Goal: Communication & Community: Share content

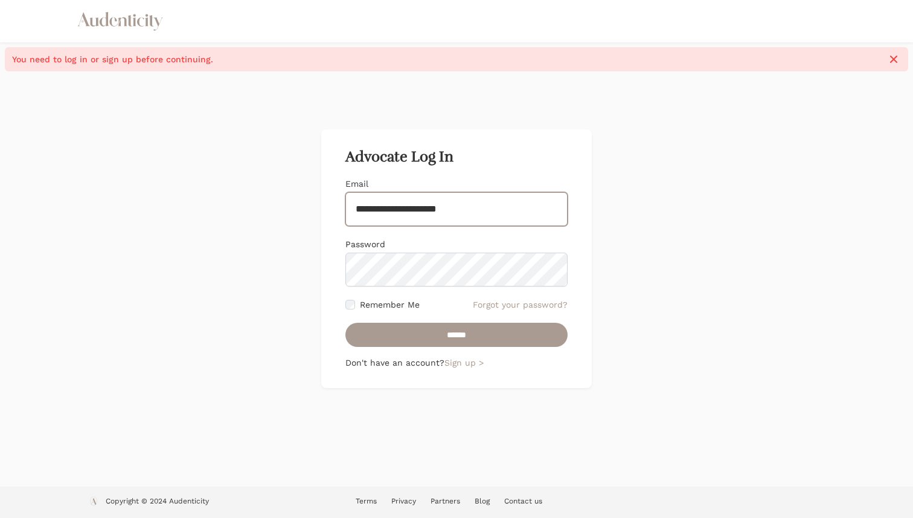
type input "**********"
click at [345, 323] on input "******" at bounding box center [456, 335] width 222 height 24
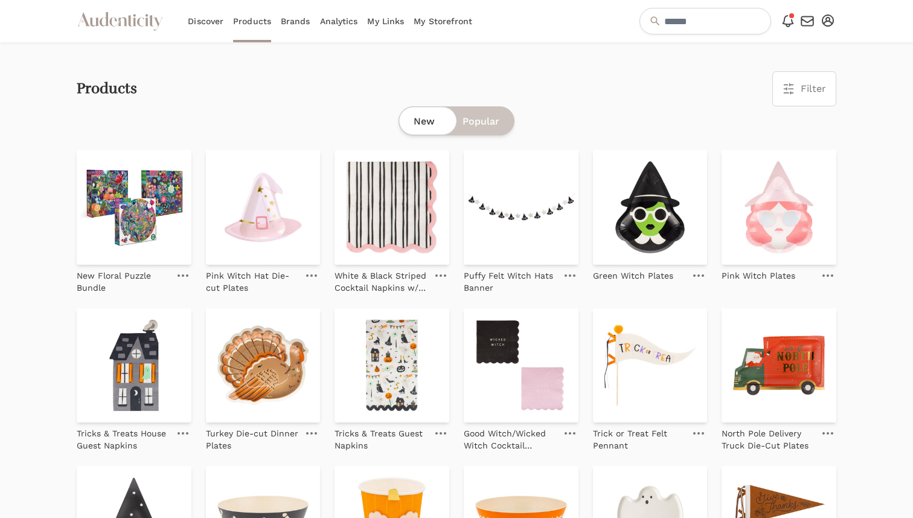
click at [301, 24] on link "Brands" at bounding box center [296, 21] width 30 height 42
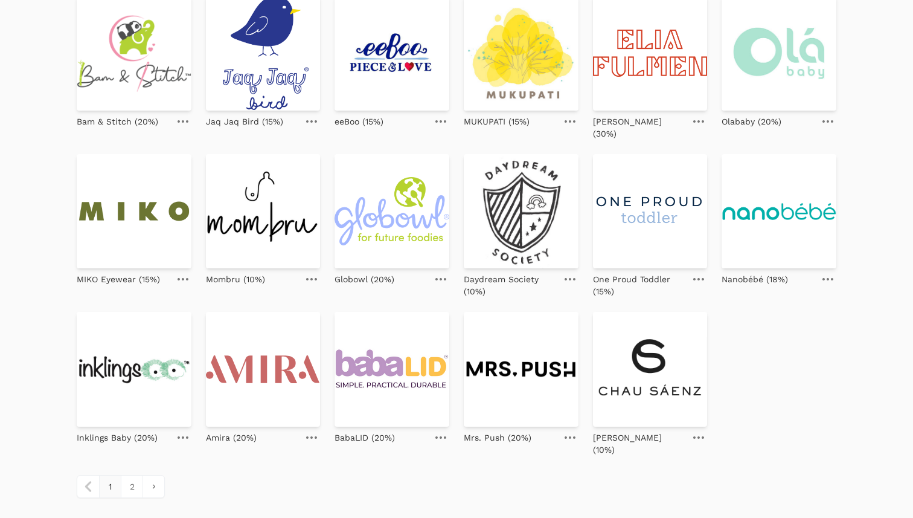
scroll to position [452, 0]
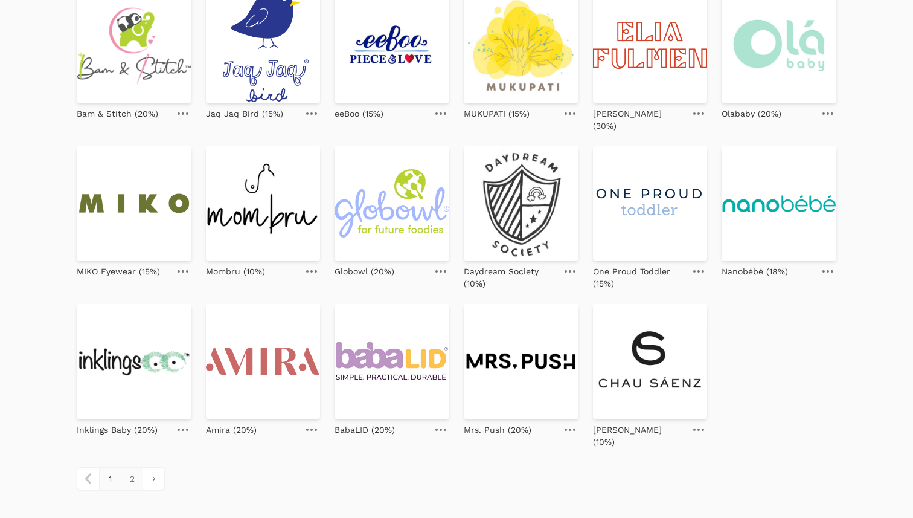
click at [137, 467] on link "2" at bounding box center [132, 478] width 22 height 22
click at [132, 467] on link "2" at bounding box center [132, 478] width 22 height 22
click at [157, 467] on link "pagination" at bounding box center [154, 478] width 22 height 22
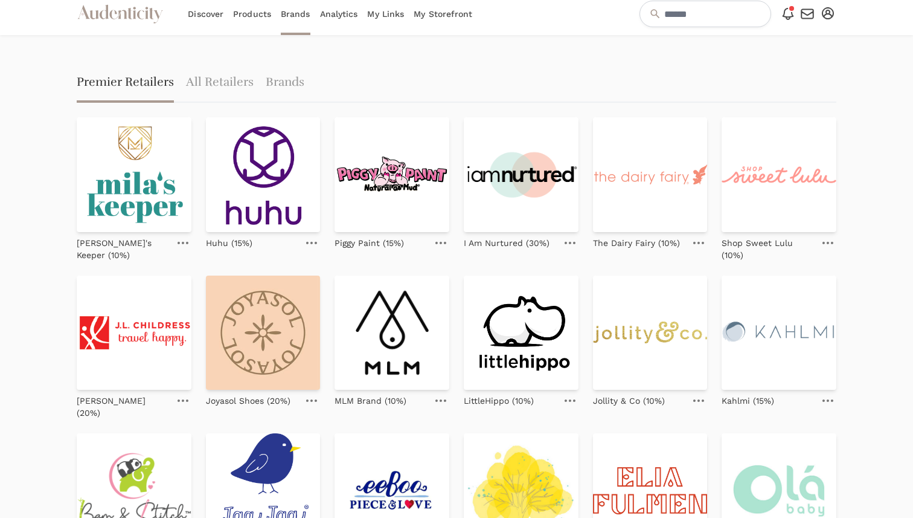
scroll to position [0, 0]
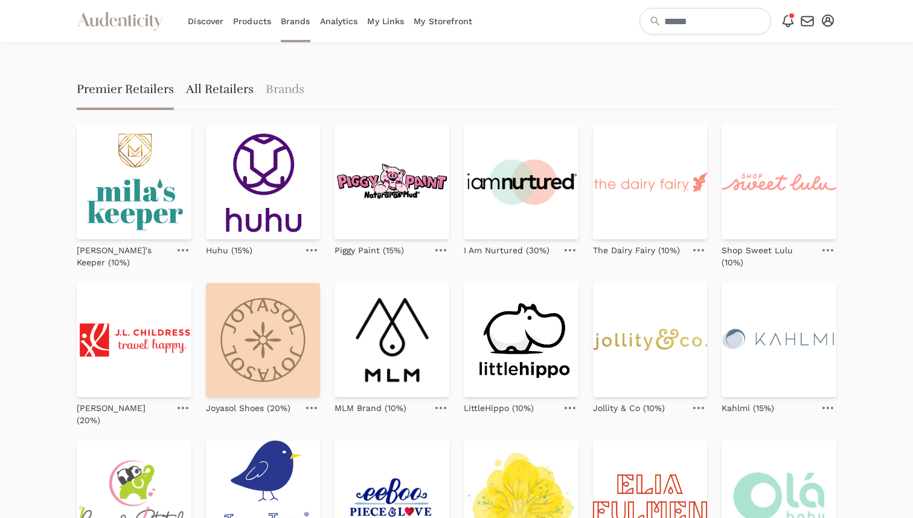
click at [219, 99] on link "All Retailers" at bounding box center [220, 90] width 68 height 39
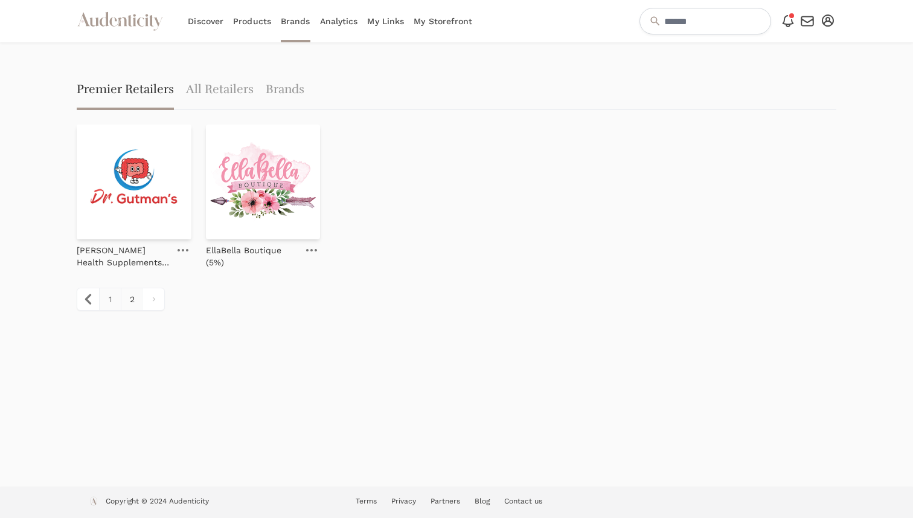
click at [109, 298] on link "1" at bounding box center [110, 299] width 22 height 22
click at [233, 88] on link "All Retailers" at bounding box center [220, 90] width 68 height 39
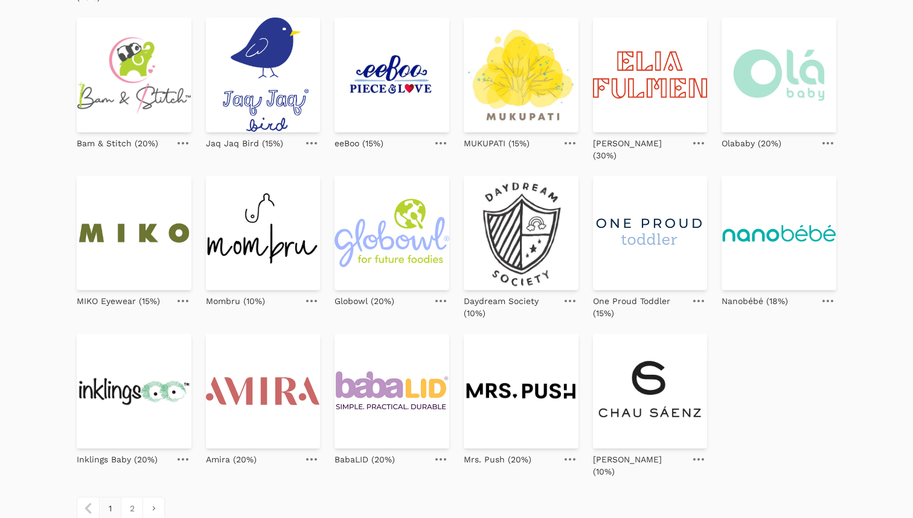
scroll to position [452, 0]
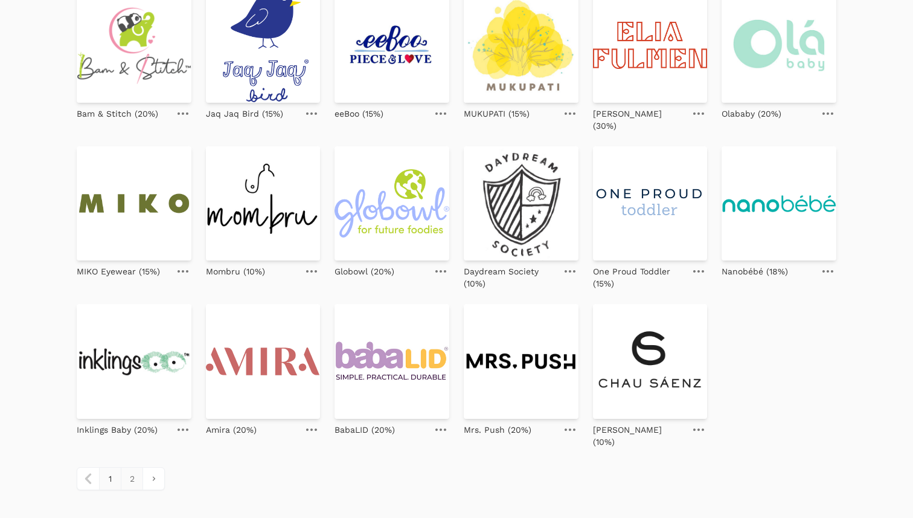
click at [135, 467] on link "2" at bounding box center [132, 478] width 22 height 22
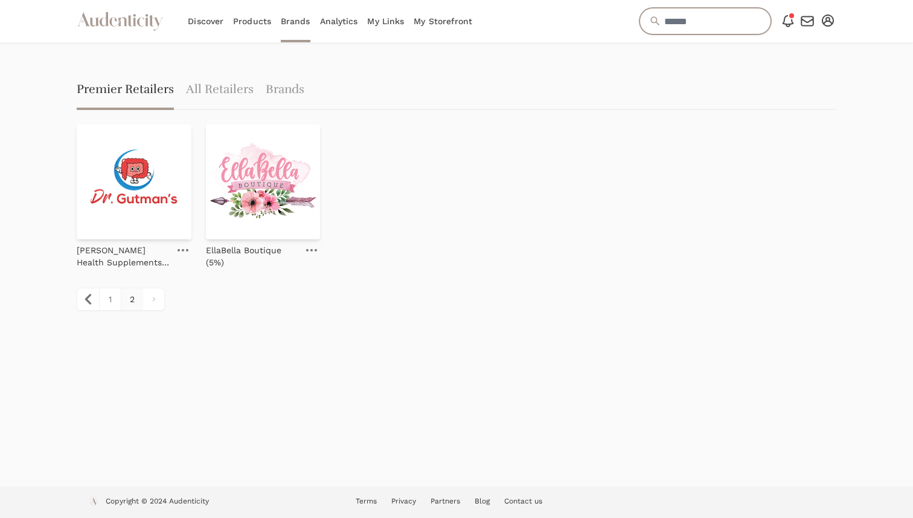
click at [710, 17] on input "text" at bounding box center [706, 21] width 132 height 27
type input "**********"
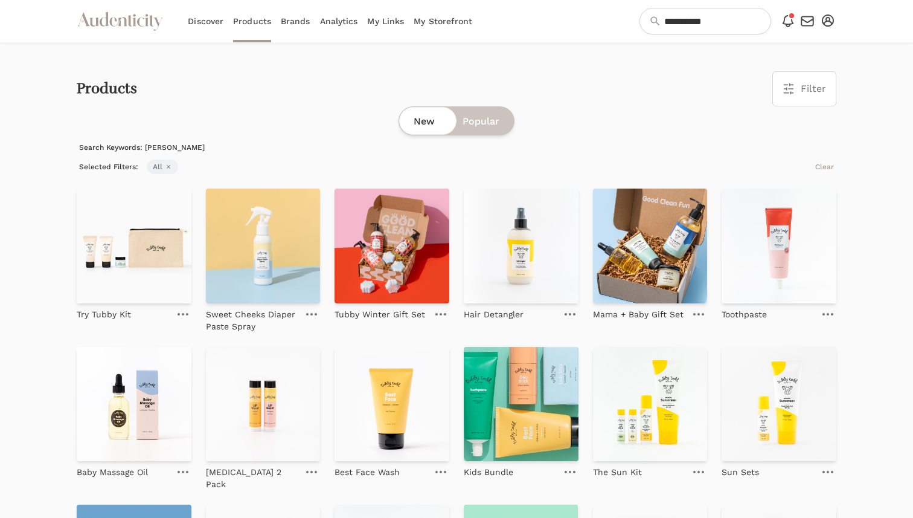
click at [487, 125] on span "Popular" at bounding box center [481, 121] width 37 height 14
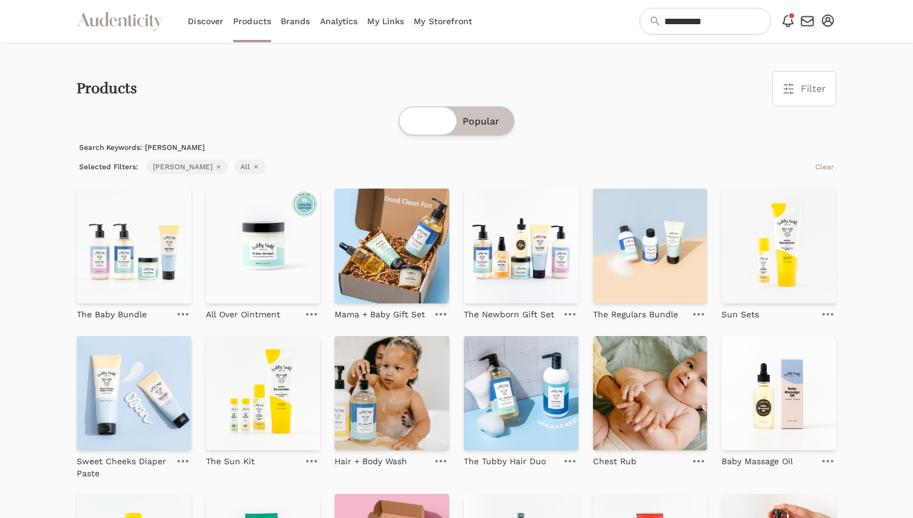
click at [437, 118] on div "New Popular" at bounding box center [457, 120] width 116 height 29
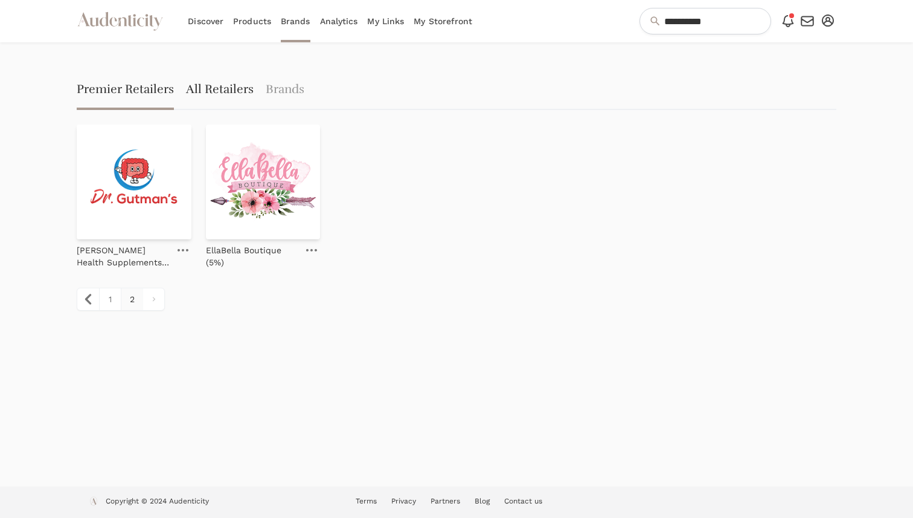
click at [239, 100] on link "All Retailers" at bounding box center [220, 90] width 68 height 39
click at [234, 88] on link "All Retailers" at bounding box center [220, 90] width 68 height 39
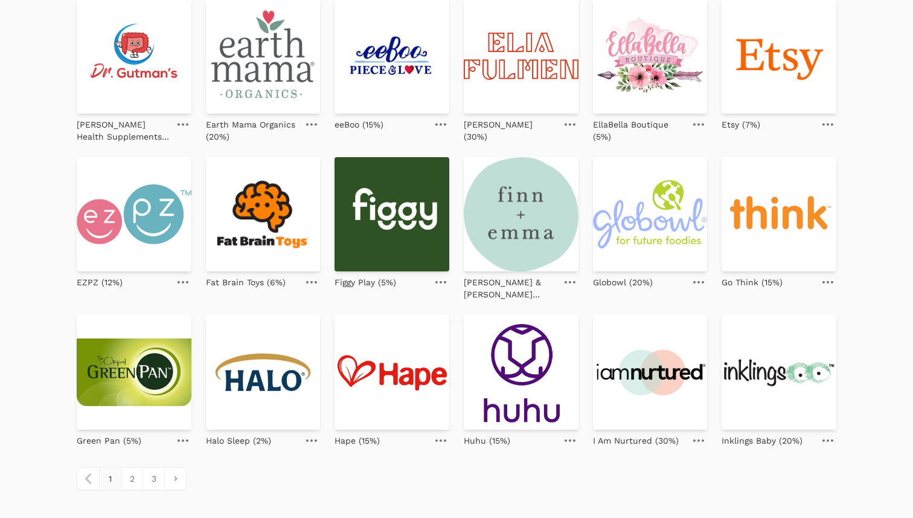
scroll to position [463, 0]
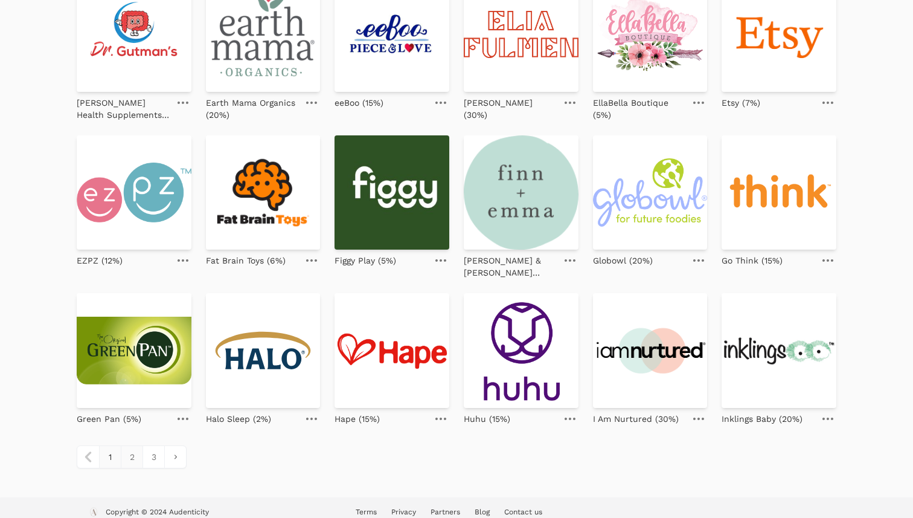
click at [135, 446] on link "2" at bounding box center [132, 457] width 22 height 22
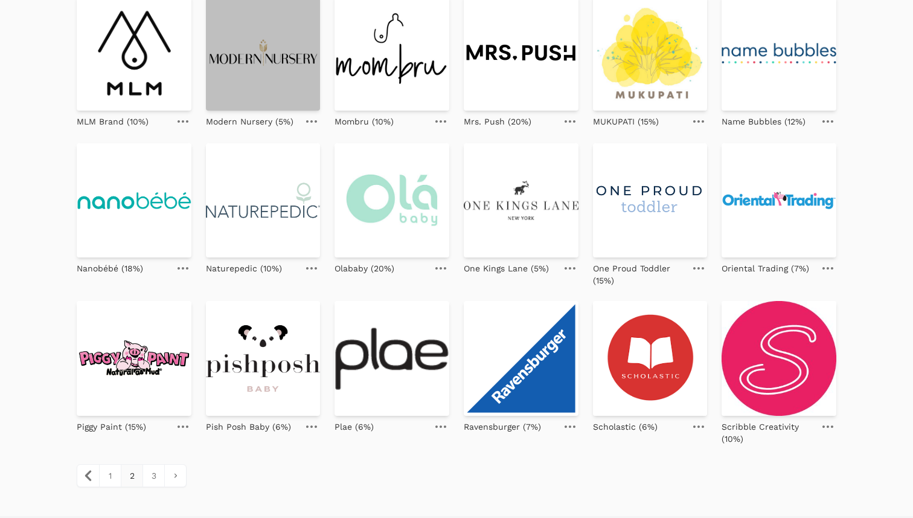
scroll to position [452, 0]
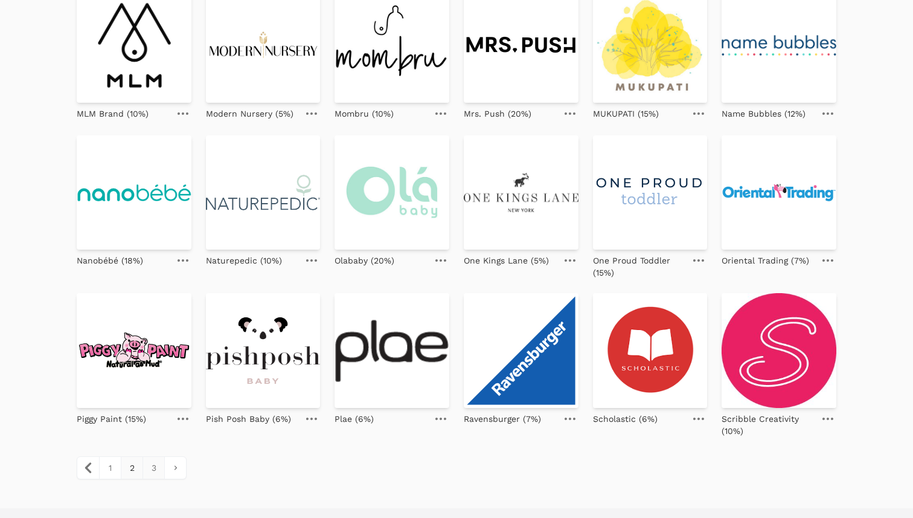
click at [155, 457] on link "3" at bounding box center [154, 468] width 22 height 22
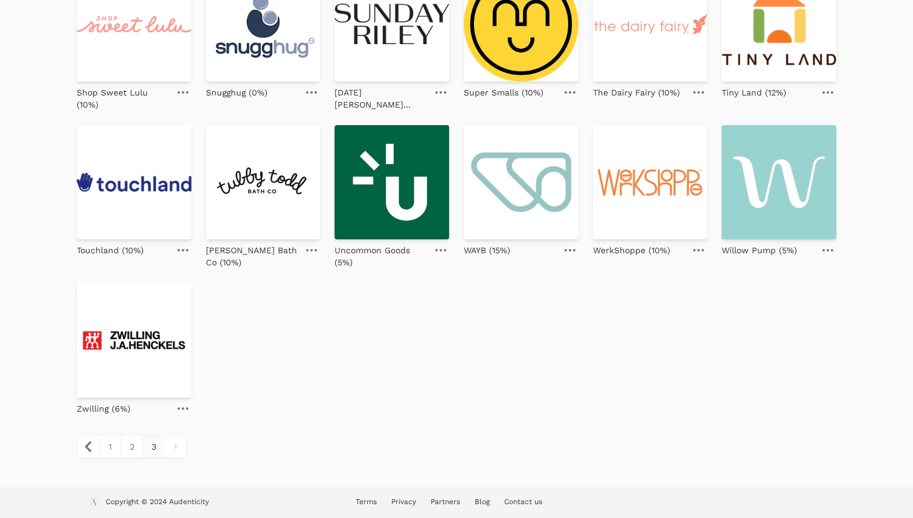
click at [309, 251] on link at bounding box center [311, 250] width 17 height 14
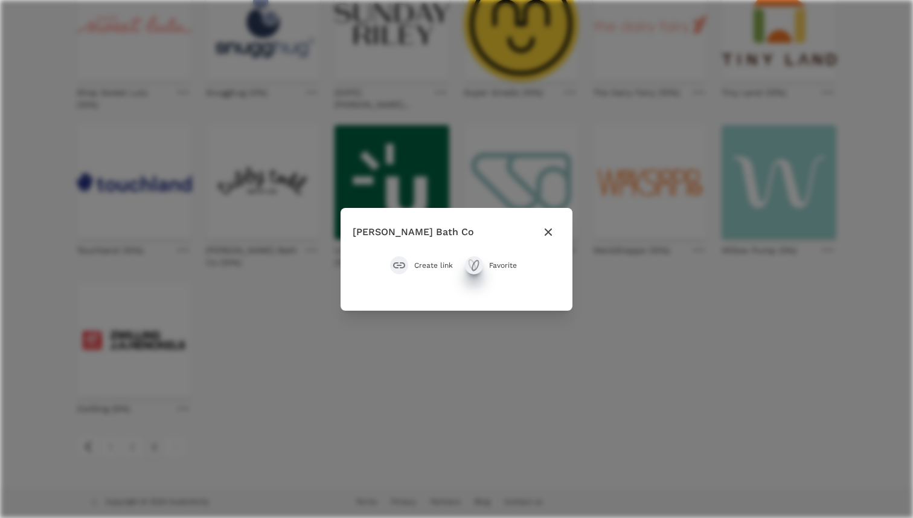
click at [474, 265] on icon "submit" at bounding box center [474, 265] width 14 height 14
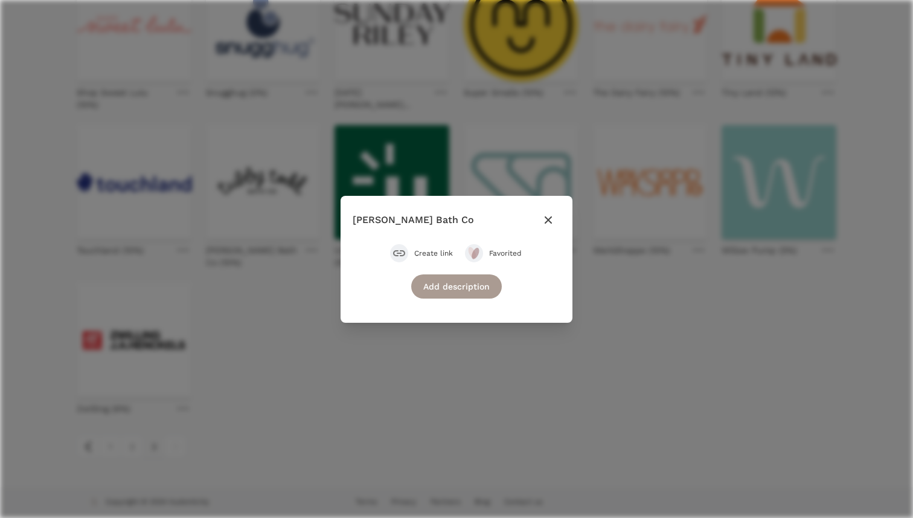
click at [403, 255] on div "submit" at bounding box center [399, 253] width 18 height 18
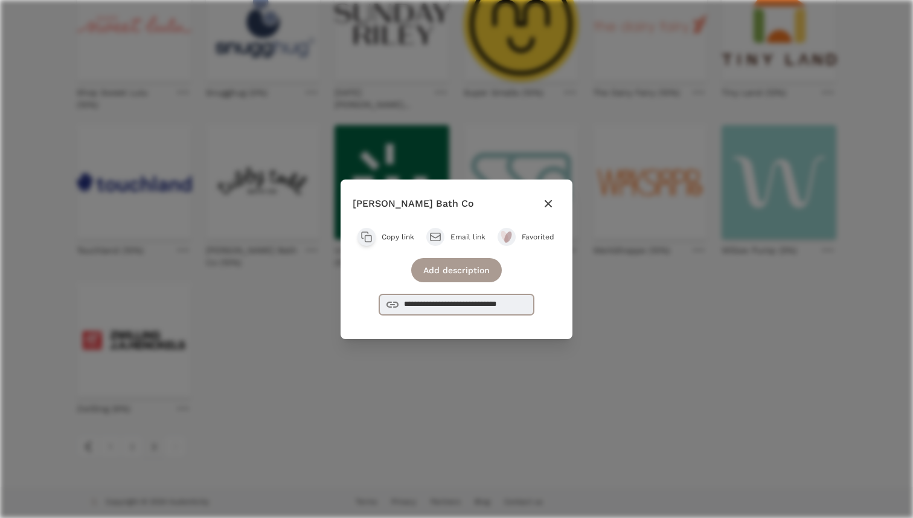
click at [440, 304] on input "**********" at bounding box center [456, 304] width 155 height 21
click at [394, 236] on span "Copy link" at bounding box center [398, 237] width 33 height 10
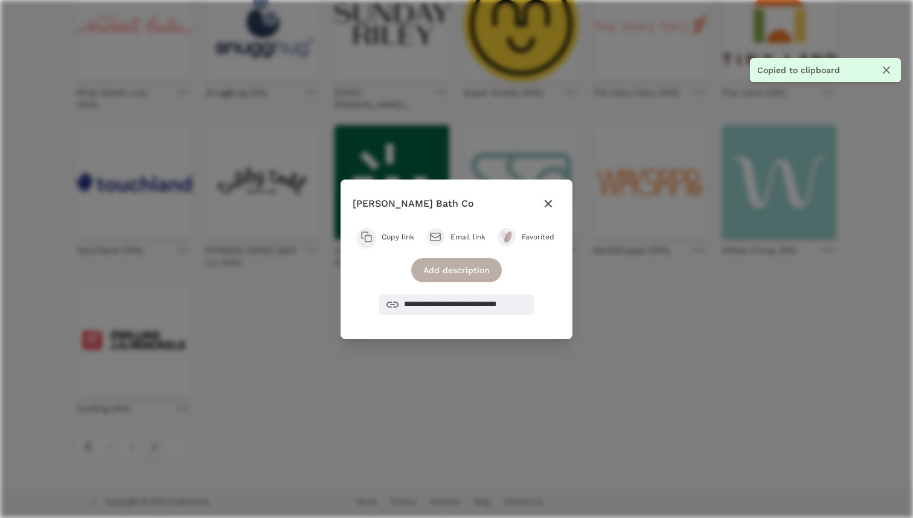
click at [445, 271] on div "Add description" at bounding box center [456, 270] width 91 height 24
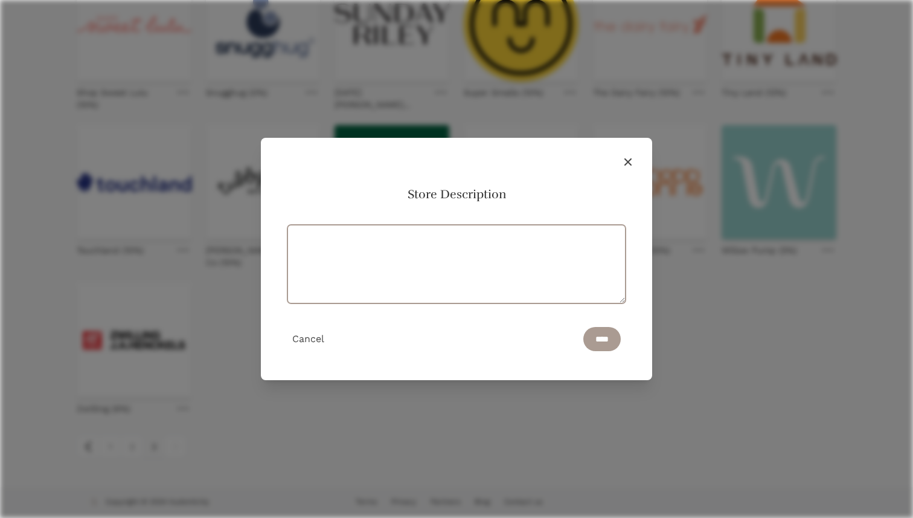
click at [429, 254] on textarea at bounding box center [456, 264] width 338 height 79
type textarea "**"
click at [299, 336] on span "Cancel" at bounding box center [308, 338] width 32 height 11
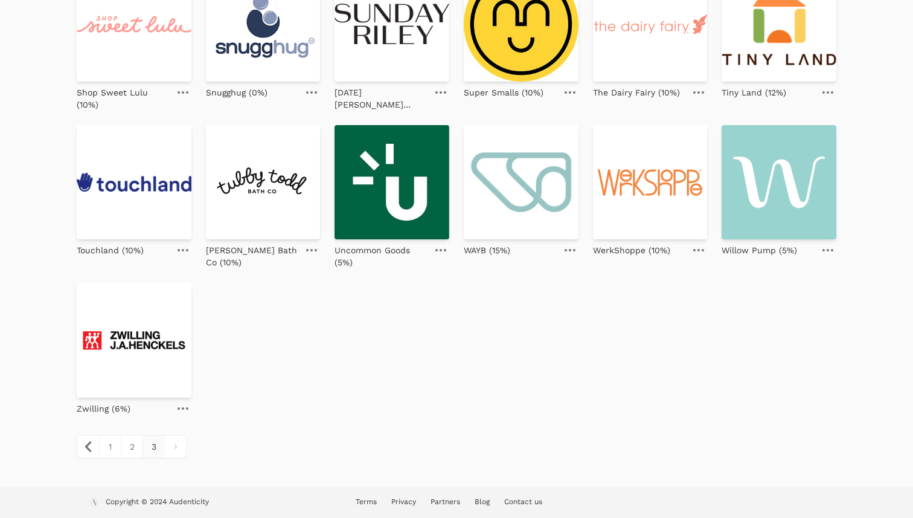
click at [310, 252] on link at bounding box center [311, 250] width 17 height 14
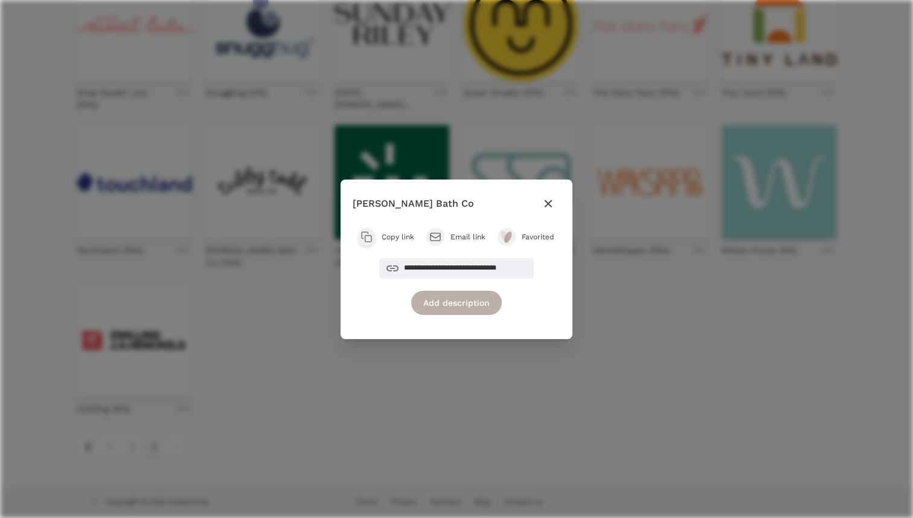
click at [461, 302] on div "Add description" at bounding box center [456, 302] width 91 height 24
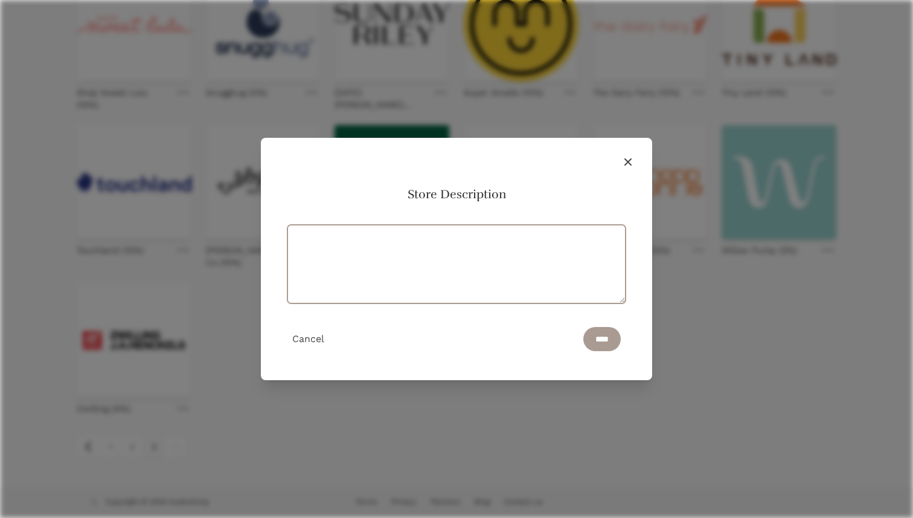
click at [423, 275] on textarea at bounding box center [456, 264] width 338 height 79
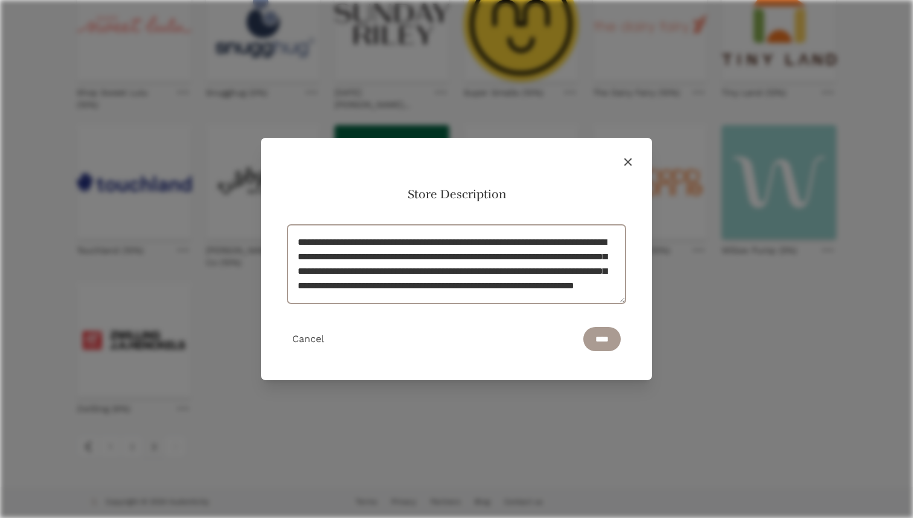
scroll to position [18, 0]
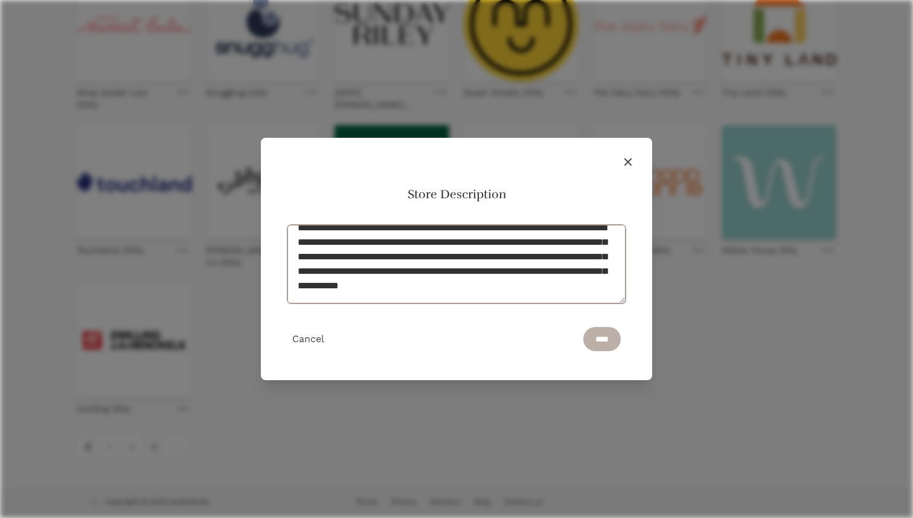
type textarea "**********"
click at [597, 340] on input "****" at bounding box center [601, 339] width 37 height 24
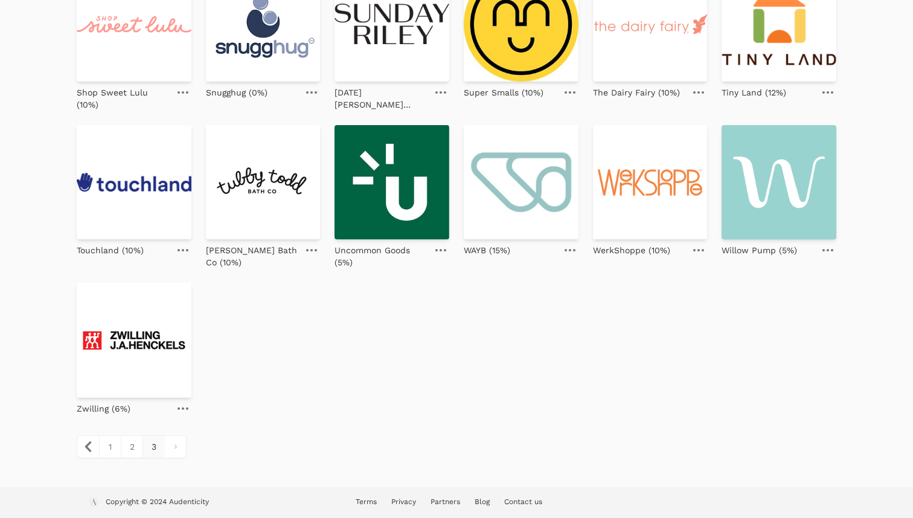
scroll to position [187, 0]
click at [316, 252] on link at bounding box center [311, 250] width 17 height 14
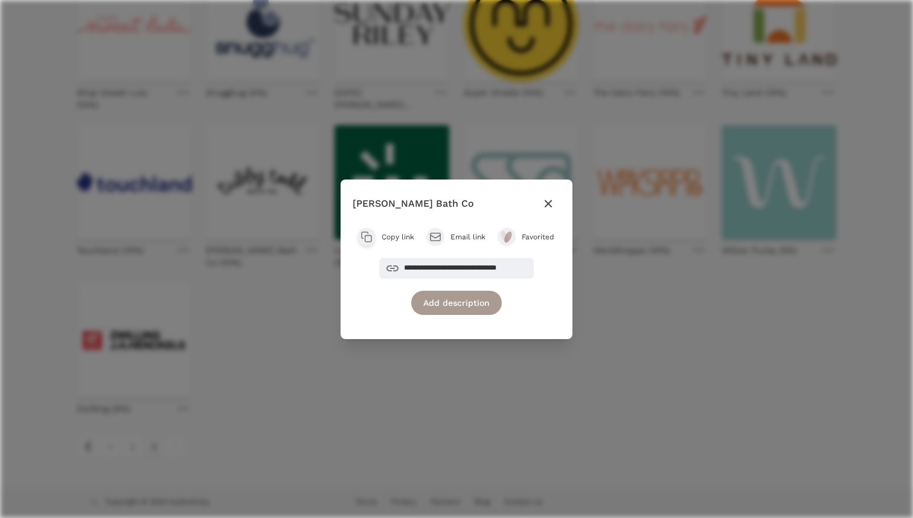
click at [388, 239] on span "Copy link" at bounding box center [398, 237] width 33 height 10
click at [548, 205] on icon "button" at bounding box center [548, 203] width 14 height 14
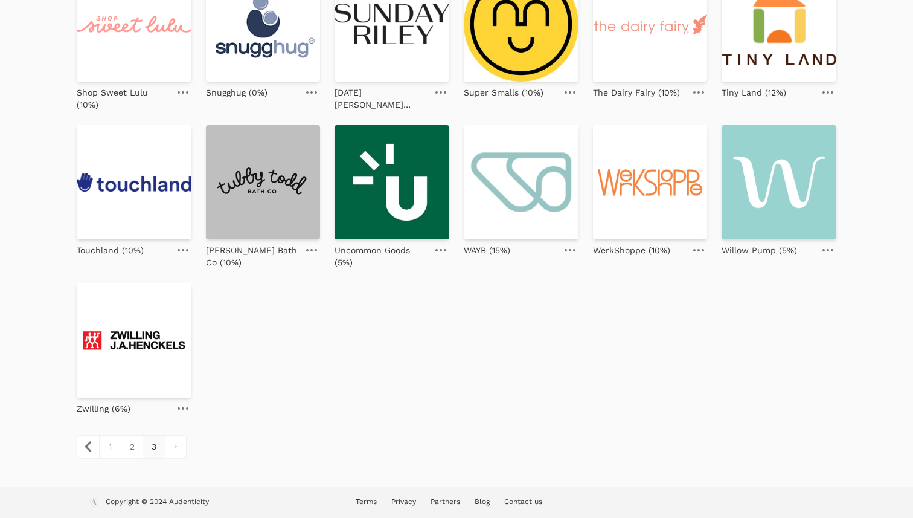
click at [240, 217] on img at bounding box center [263, 182] width 115 height 115
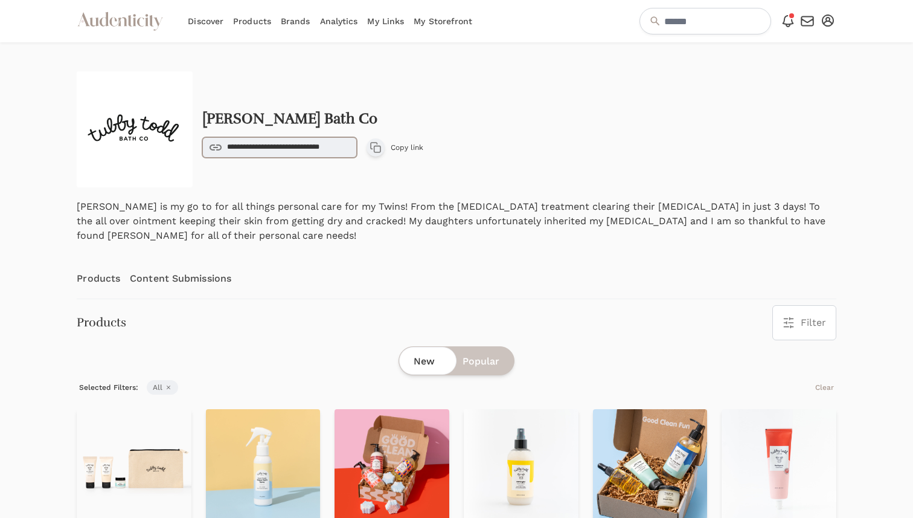
click at [344, 147] on input "**********" at bounding box center [279, 147] width 155 height 21
click at [339, 149] on input "**********" at bounding box center [279, 147] width 155 height 21
click at [323, 141] on input "**********" at bounding box center [279, 147] width 155 height 21
click at [323, 152] on input "**********" at bounding box center [279, 147] width 155 height 21
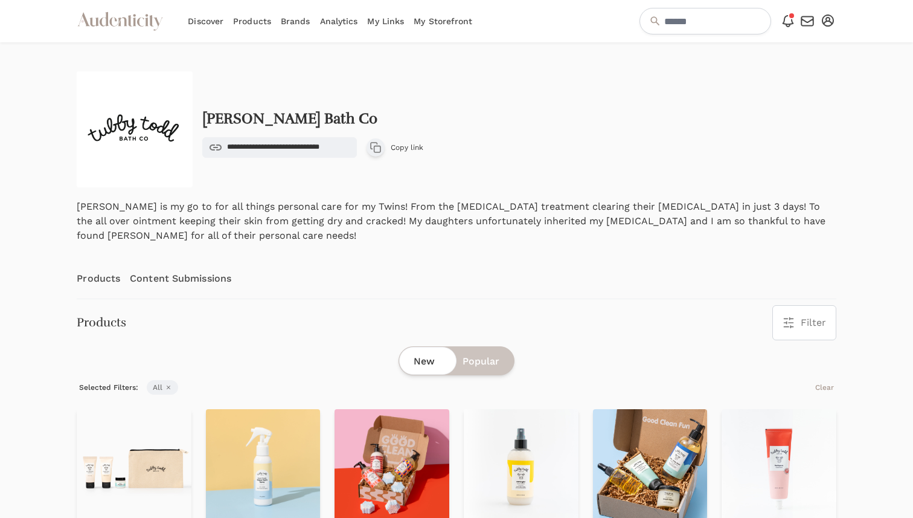
click at [335, 185] on div "**********" at bounding box center [456, 129] width 759 height 116
click at [180, 280] on link "Content Submissions" at bounding box center [180, 278] width 101 height 40
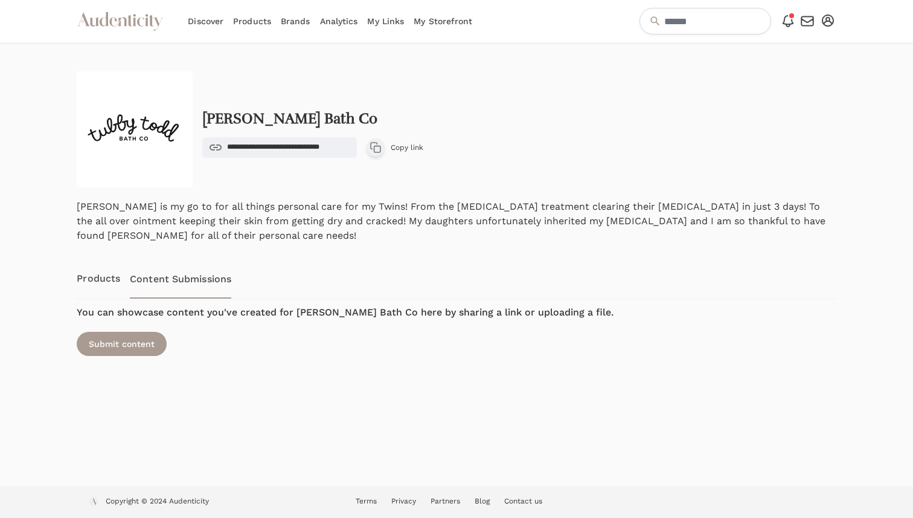
click at [108, 281] on link "Products" at bounding box center [98, 278] width 43 height 40
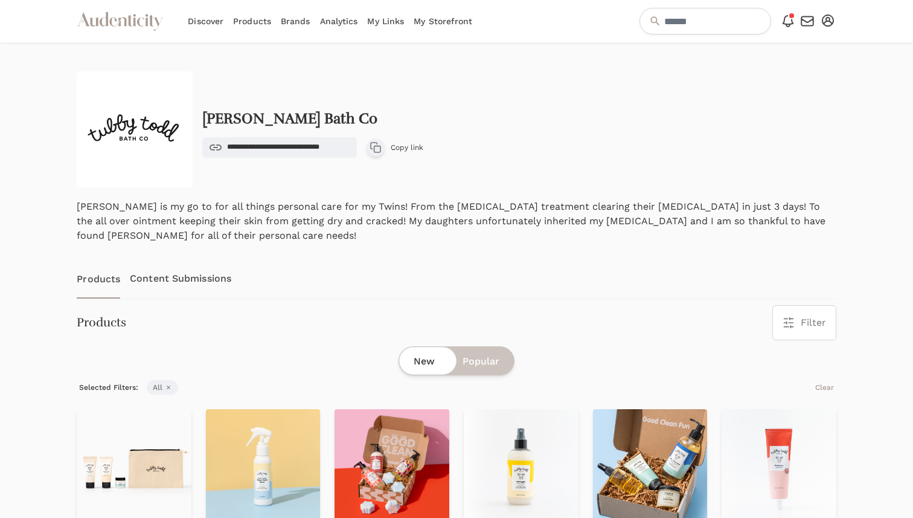
click at [385, 28] on link "My Links" at bounding box center [385, 21] width 37 height 42
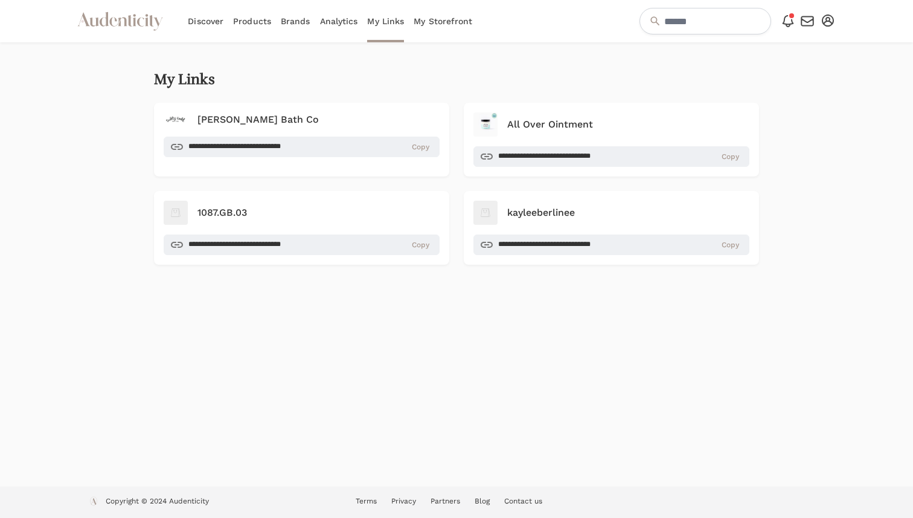
click at [443, 11] on link "My Storefront" at bounding box center [443, 21] width 59 height 42
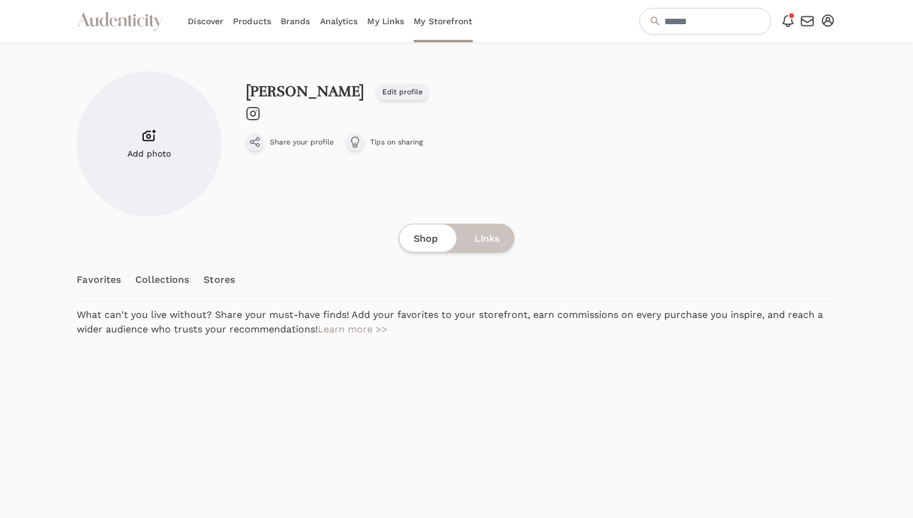
click at [489, 237] on span "Links" at bounding box center [487, 238] width 25 height 14
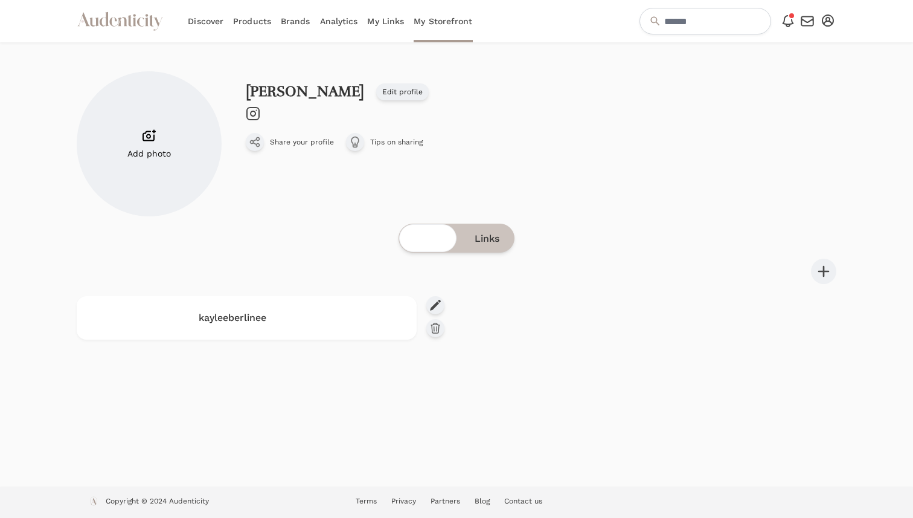
click at [426, 240] on span "Shop" at bounding box center [426, 238] width 24 height 14
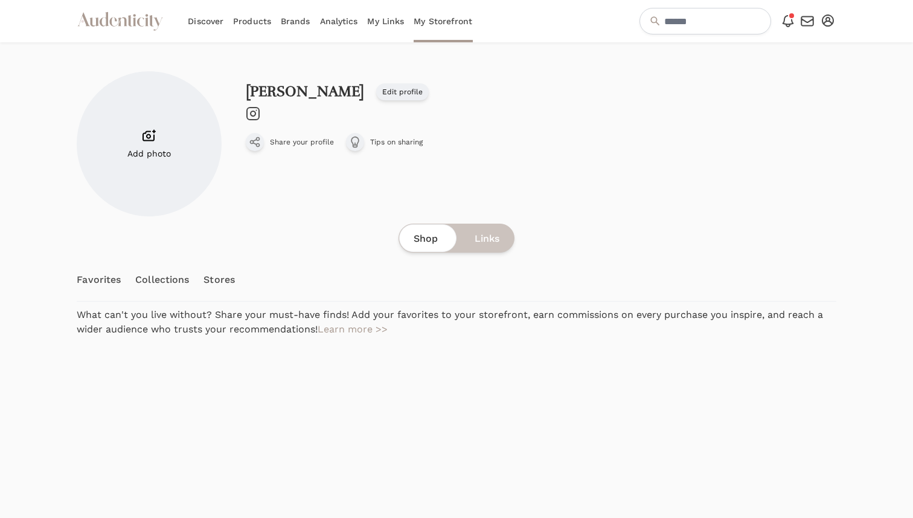
click at [487, 240] on span "Links" at bounding box center [487, 238] width 25 height 14
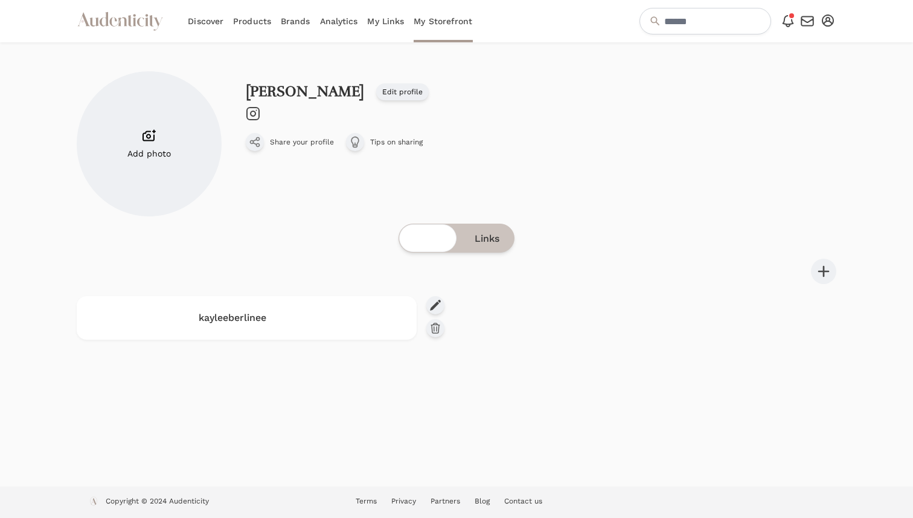
click at [431, 240] on span "Shop" at bounding box center [426, 238] width 24 height 14
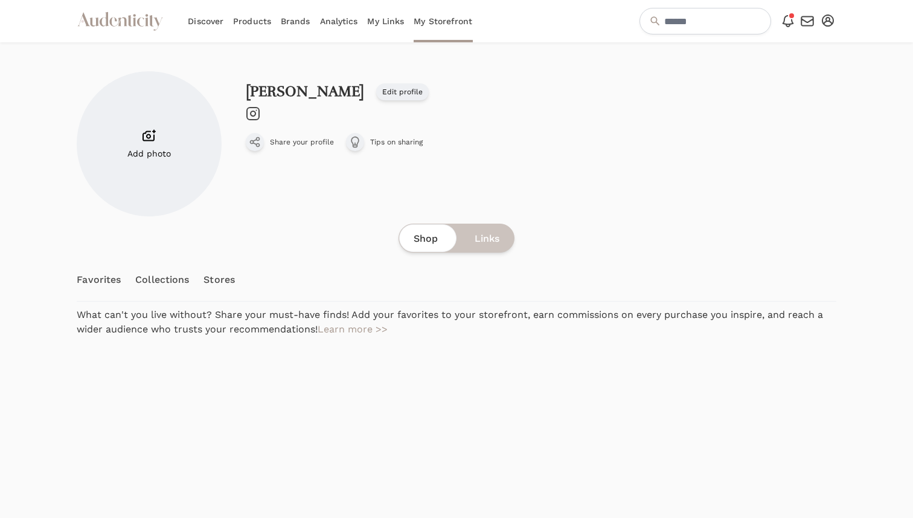
click at [93, 278] on link "Favorites" at bounding box center [99, 279] width 44 height 42
click at [155, 279] on link "Collections" at bounding box center [162, 279] width 54 height 42
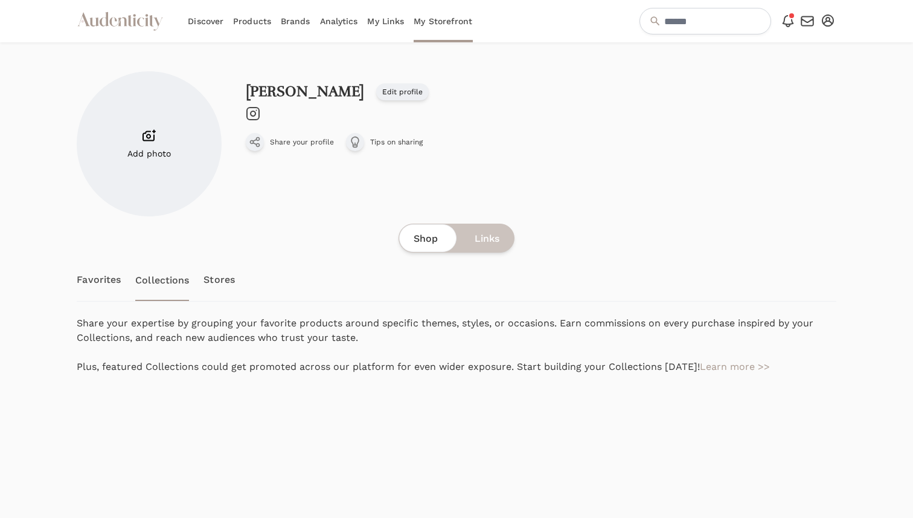
click at [217, 271] on link "Stores" at bounding box center [219, 279] width 31 height 42
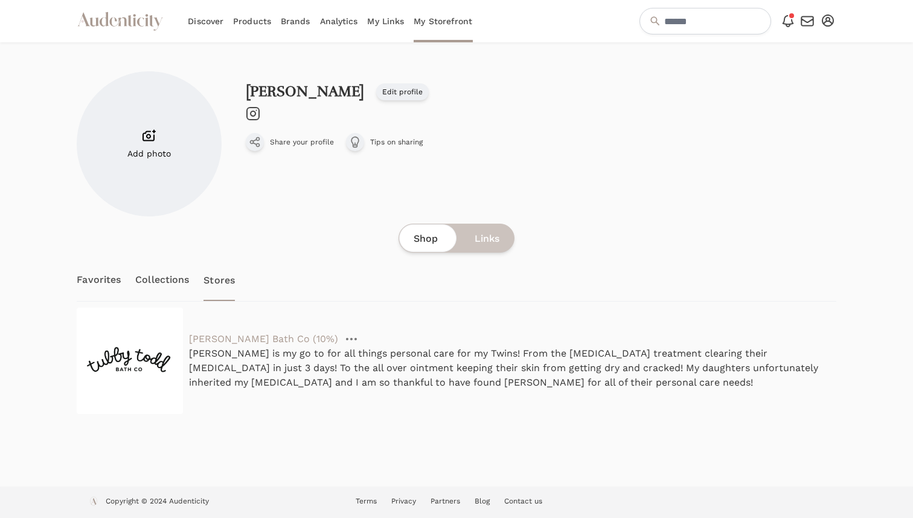
click at [155, 136] on icon at bounding box center [149, 135] width 14 height 14
click at [0, 0] on input "Add photo" at bounding box center [0, 0] width 0 height 0
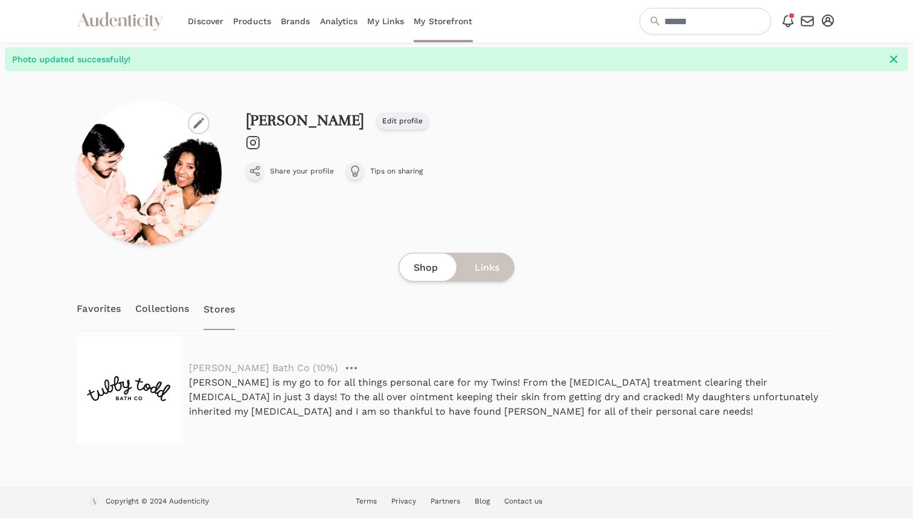
click at [251, 144] on icon at bounding box center [253, 142] width 5 height 5
click at [370, 27] on link "My Links" at bounding box center [385, 21] width 37 height 42
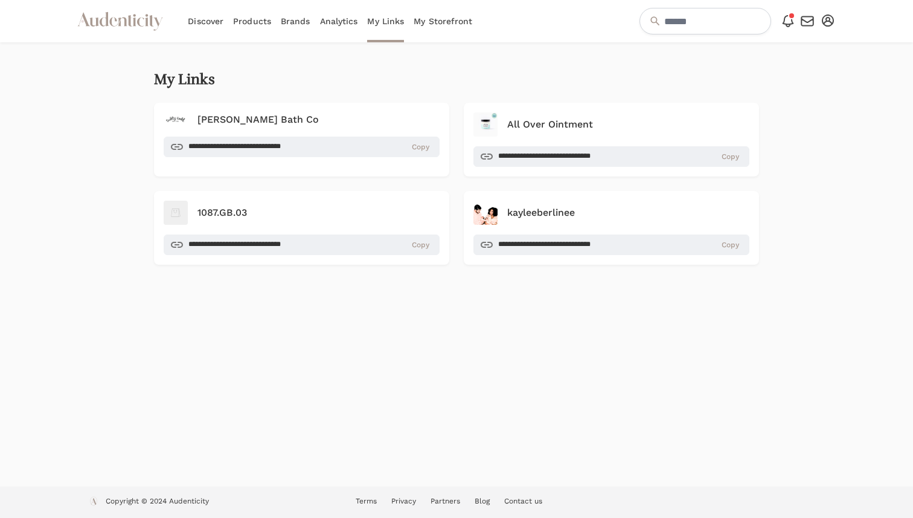
click at [440, 19] on link "My Storefront" at bounding box center [443, 21] width 59 height 42
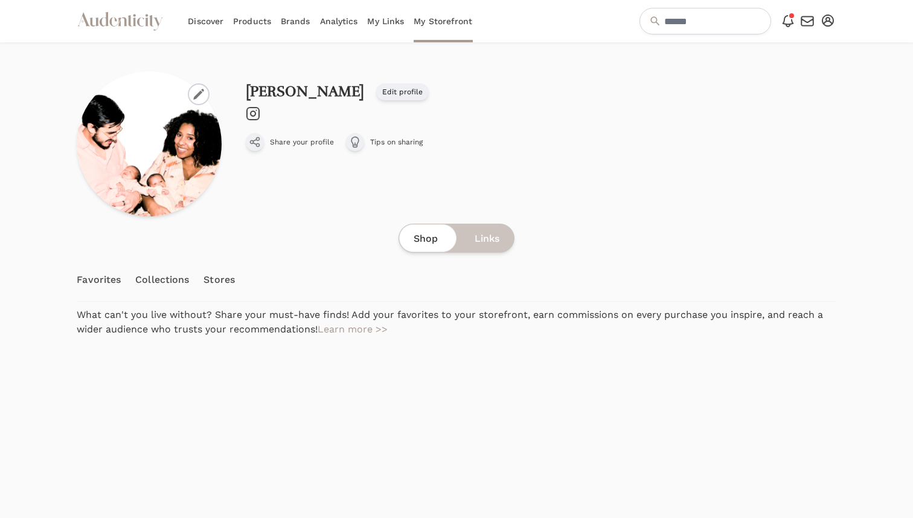
click at [505, 234] on div "Shop Links" at bounding box center [457, 237] width 116 height 29
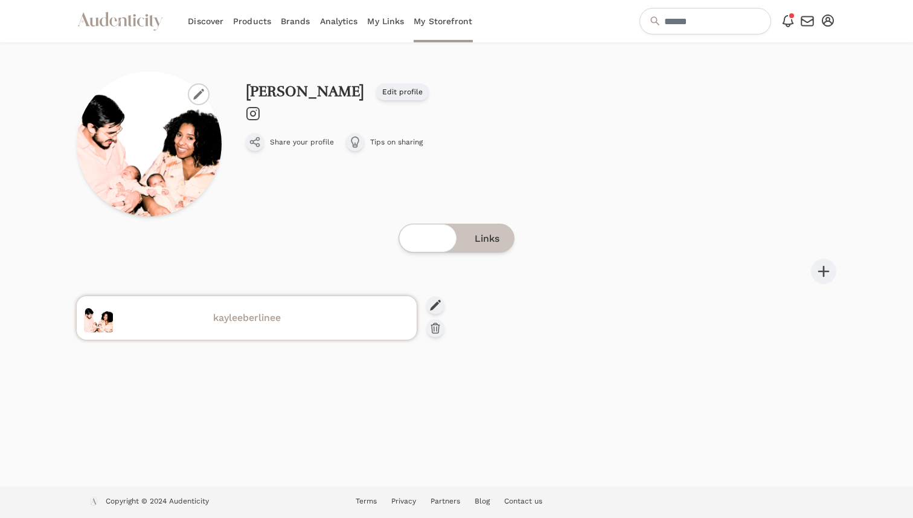
click at [298, 323] on h4 "kayleeberlinee" at bounding box center [261, 317] width 297 height 14
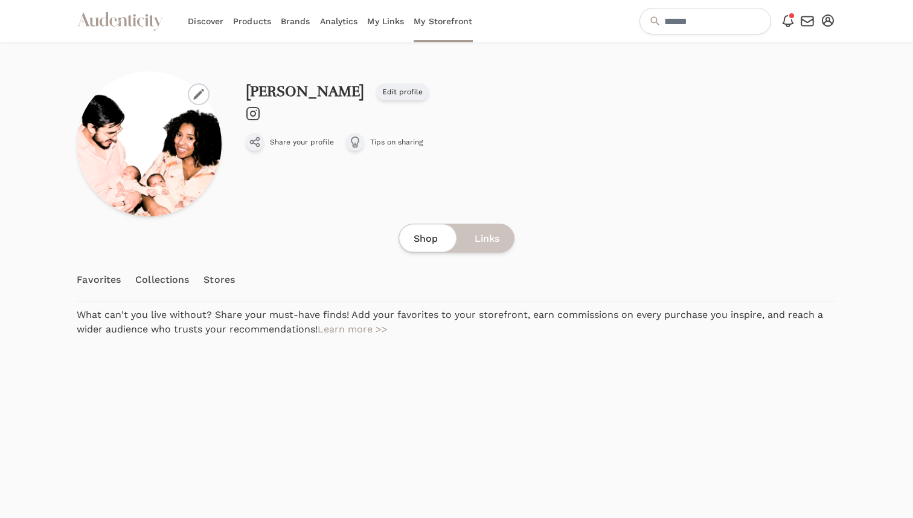
click at [96, 284] on link "Favorites" at bounding box center [99, 279] width 44 height 42
click at [100, 274] on link "Favorites" at bounding box center [99, 279] width 44 height 42
click at [152, 282] on link "Collections" at bounding box center [162, 279] width 54 height 42
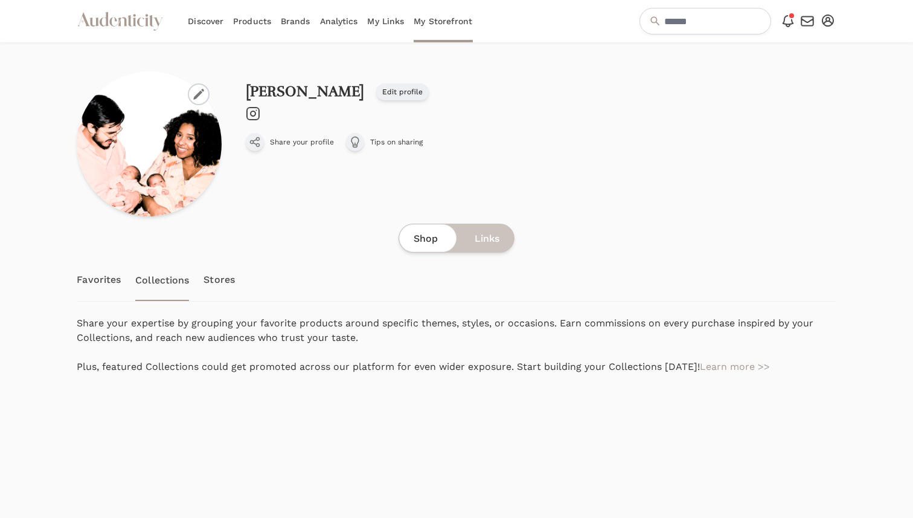
click at [218, 278] on link "Stores" at bounding box center [219, 279] width 31 height 42
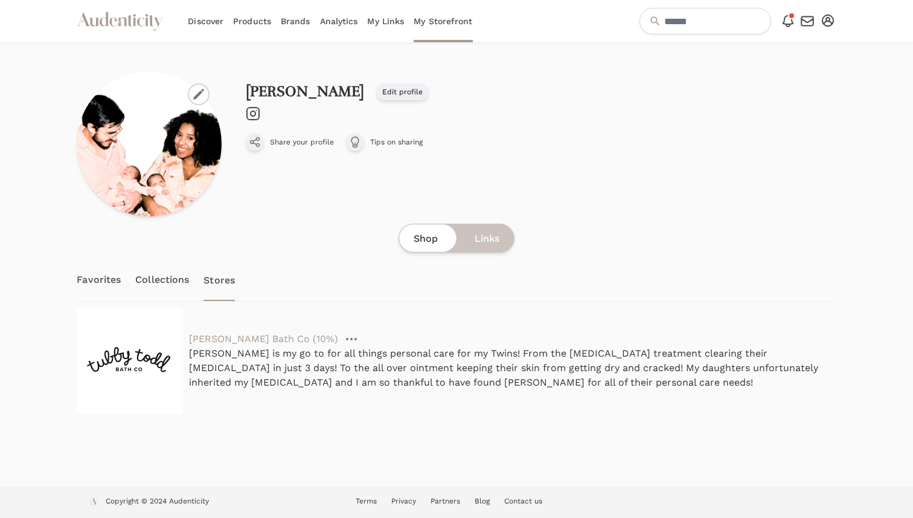
click at [293, 22] on link "Brands" at bounding box center [296, 21] width 30 height 42
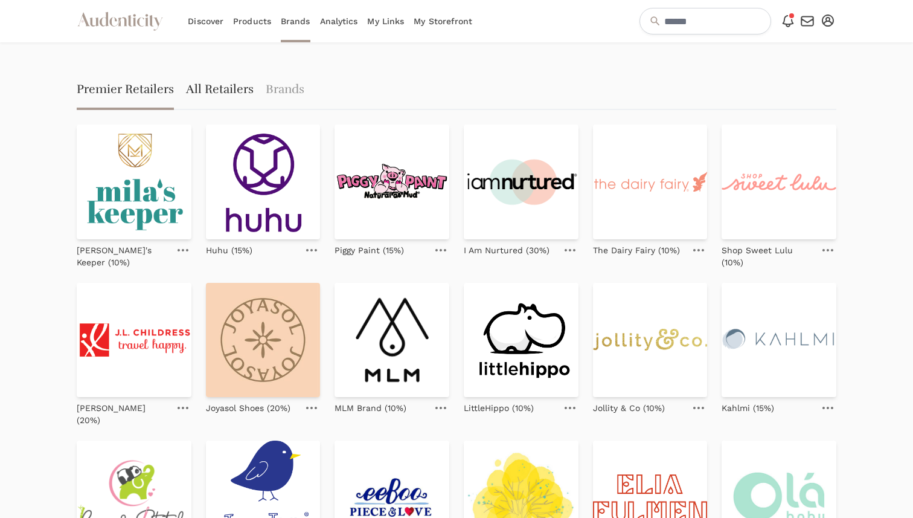
click at [231, 92] on link "All Retailers" at bounding box center [220, 90] width 68 height 39
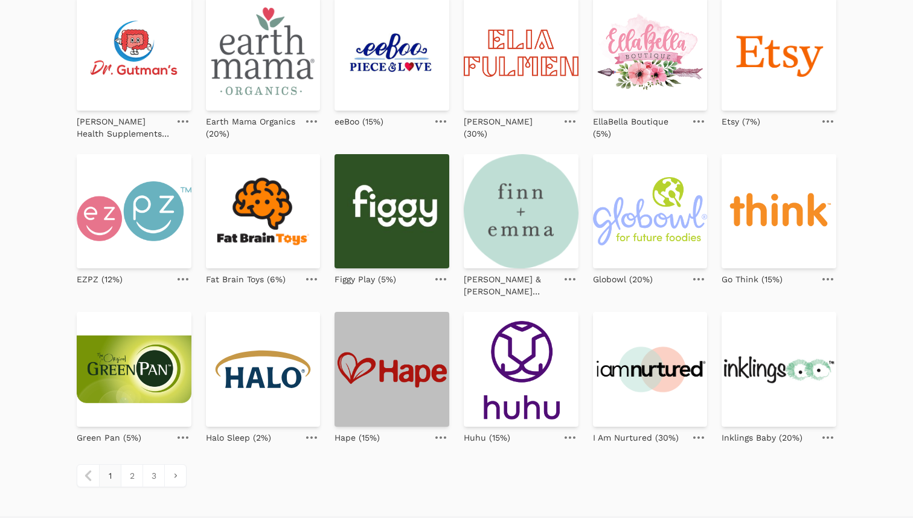
scroll to position [463, 0]
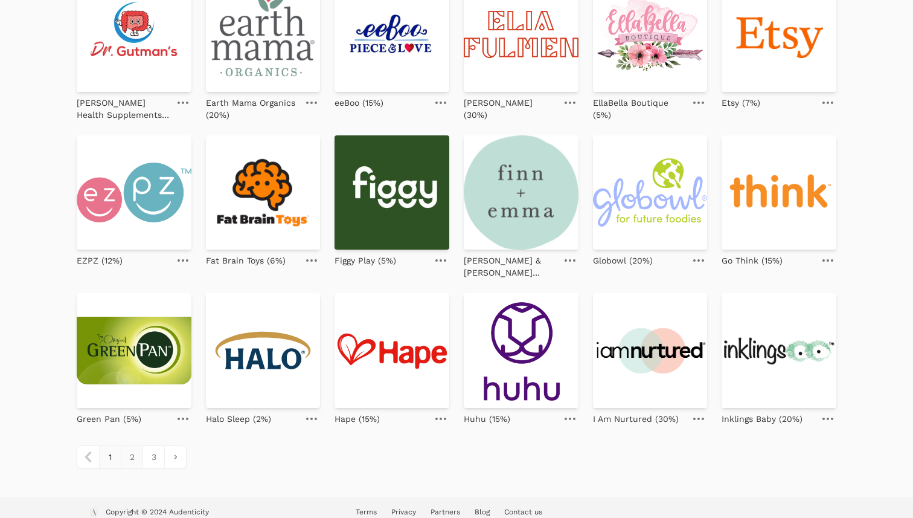
click at [135, 446] on link "2" at bounding box center [132, 457] width 22 height 22
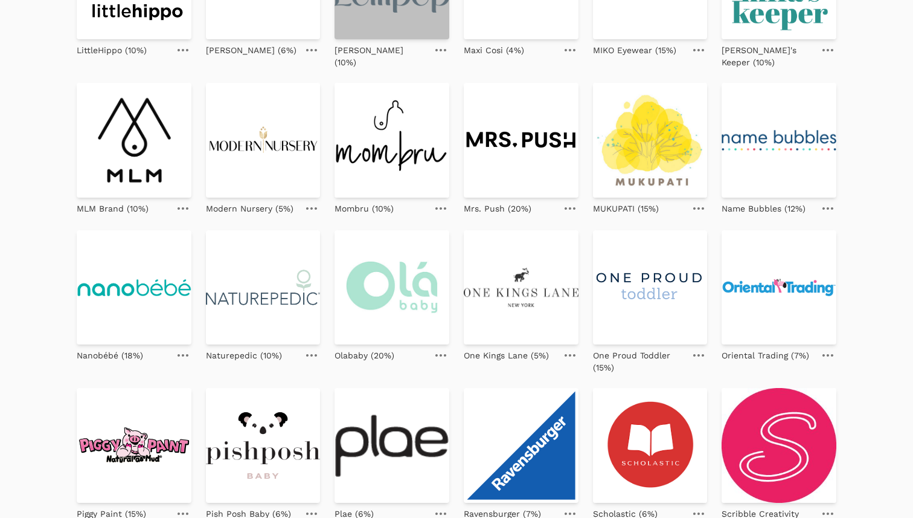
scroll to position [452, 0]
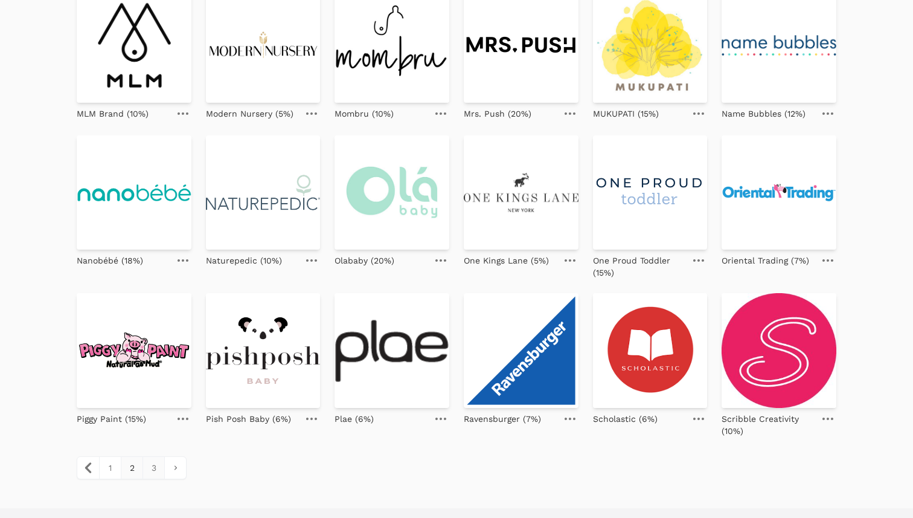
click at [157, 457] on link "3" at bounding box center [154, 468] width 22 height 22
